Goal: Task Accomplishment & Management: Manage account settings

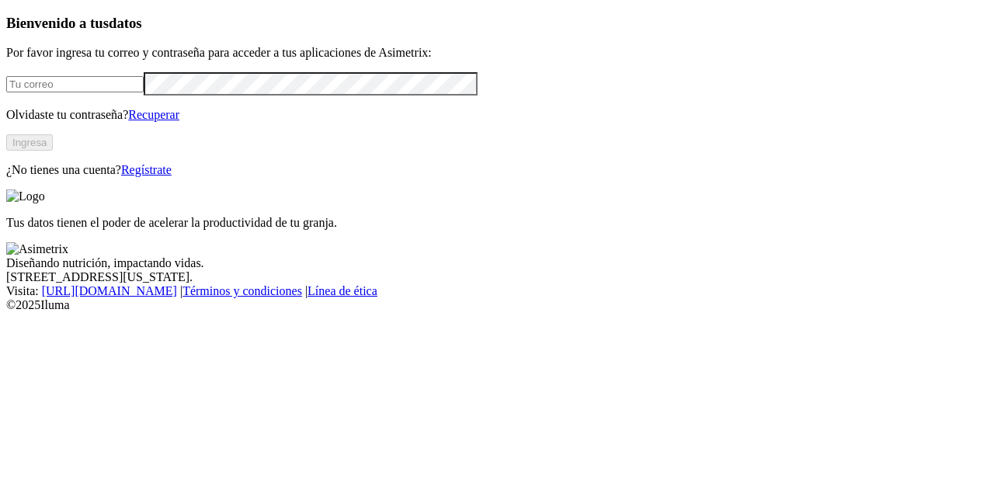
type input "[EMAIL_ADDRESS][DOMAIN_NAME]"
click at [53, 151] on button "Ingresa" at bounding box center [29, 142] width 47 height 16
